Goal: Find specific page/section: Find specific page/section

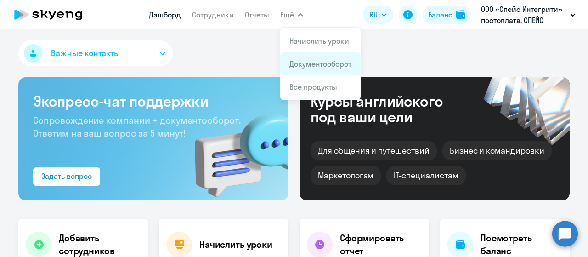
click at [310, 68] on app-menu-item-link "Документооборот" at bounding box center [320, 63] width 62 height 11
click at [310, 56] on li "Документооборот" at bounding box center [320, 63] width 80 height 23
click at [320, 62] on link "Документооборот" at bounding box center [320, 63] width 62 height 9
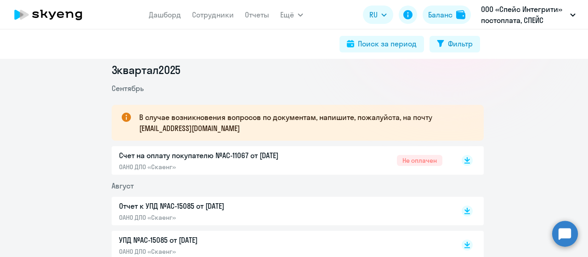
scroll to position [138, 0]
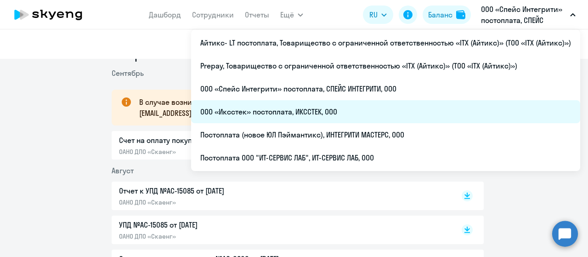
click at [356, 108] on li "ООО «Иксстек» постоплата, ИКССТЕК, ООО" at bounding box center [385, 111] width 389 height 23
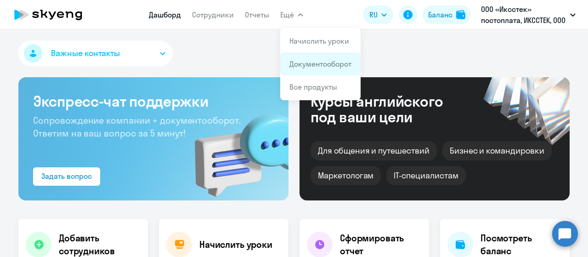
click at [308, 56] on li "Документооборот" at bounding box center [320, 63] width 80 height 23
click at [310, 68] on link "Документооборот" at bounding box center [320, 63] width 62 height 9
